Goal: Task Accomplishment & Management: Complete application form

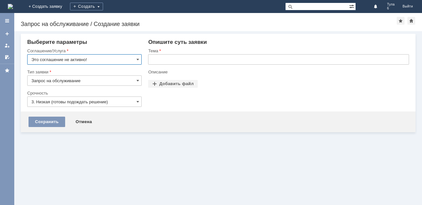
click at [13, 6] on img at bounding box center [10, 6] width 5 height 5
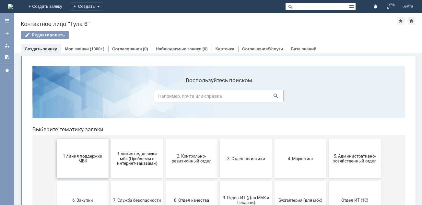
click at [75, 160] on span "1 линия поддержки МБК" at bounding box center [83, 158] width 48 height 10
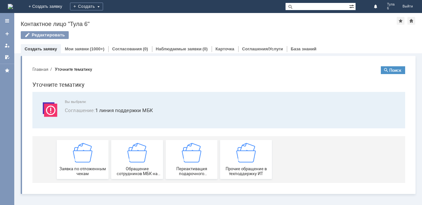
click at [75, 160] on img at bounding box center [82, 152] width 19 height 19
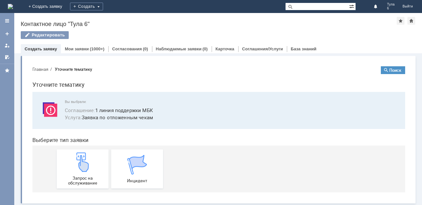
click at [75, 160] on img at bounding box center [82, 161] width 19 height 19
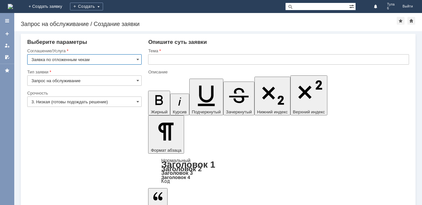
click at [165, 62] on input "text" at bounding box center [278, 59] width 261 height 10
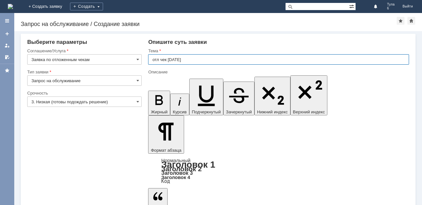
type input "отл чек [DATE]"
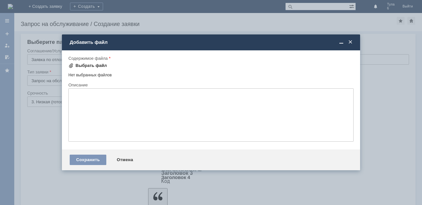
click at [87, 63] on div "Выбрать файл" at bounding box center [87, 66] width 39 height 8
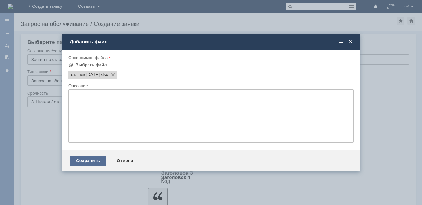
click at [85, 161] on div "Сохранить" at bounding box center [88, 160] width 37 height 10
